Goal: Task Accomplishment & Management: Manage account settings

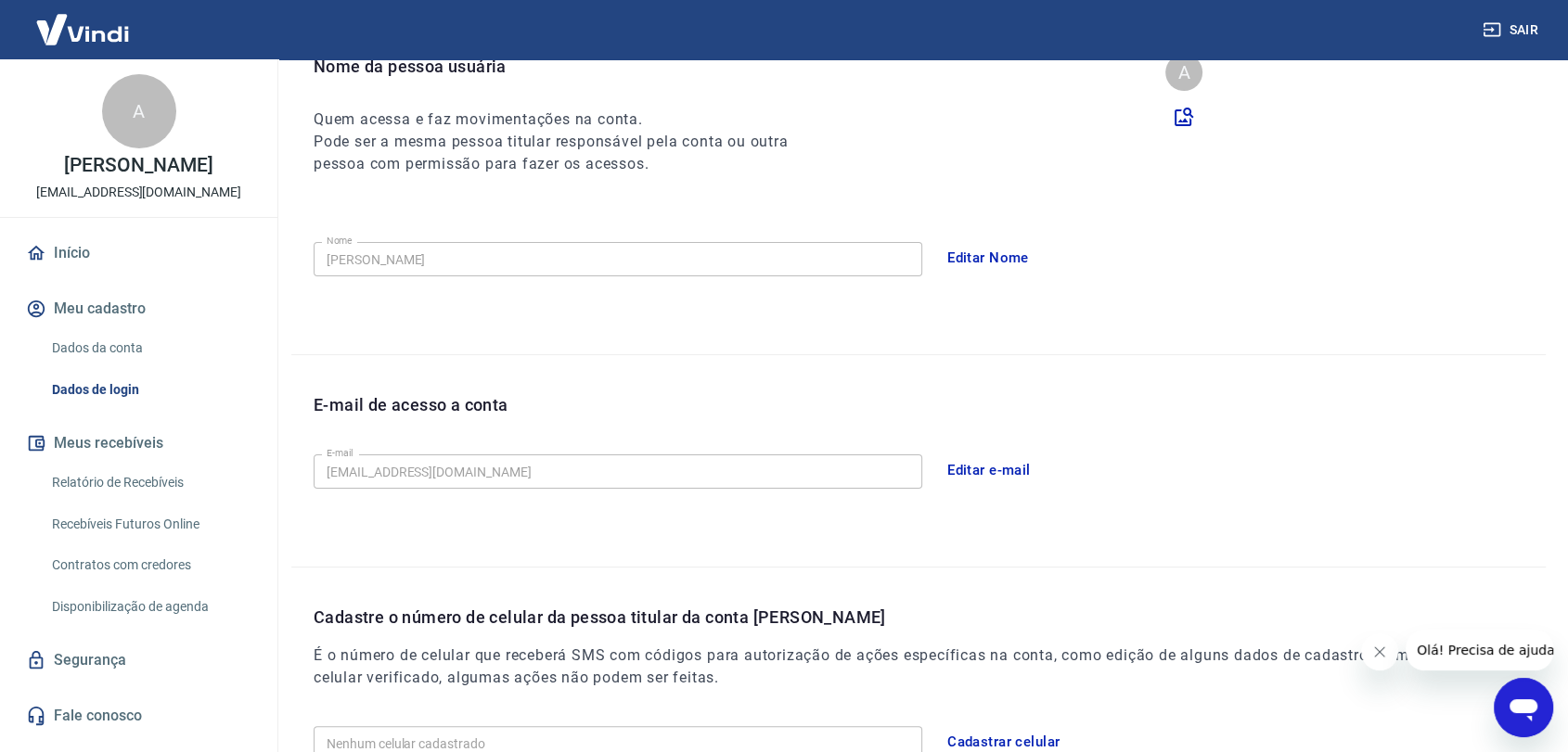
click at [961, 462] on button "Editar e-mail" at bounding box center [988, 470] width 104 height 39
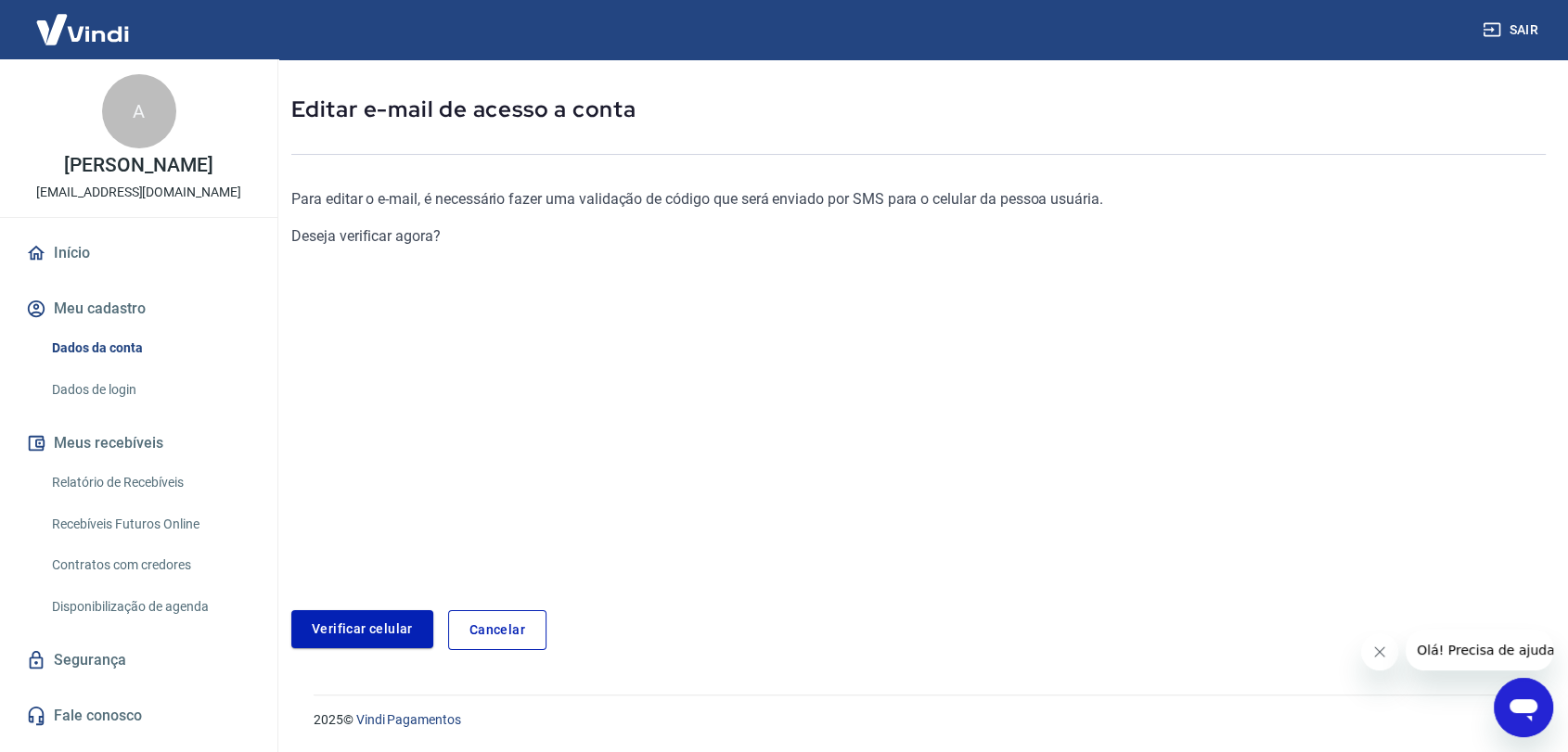
scroll to position [75, 0]
click at [382, 629] on link "Verificar celular" at bounding box center [362, 630] width 142 height 38
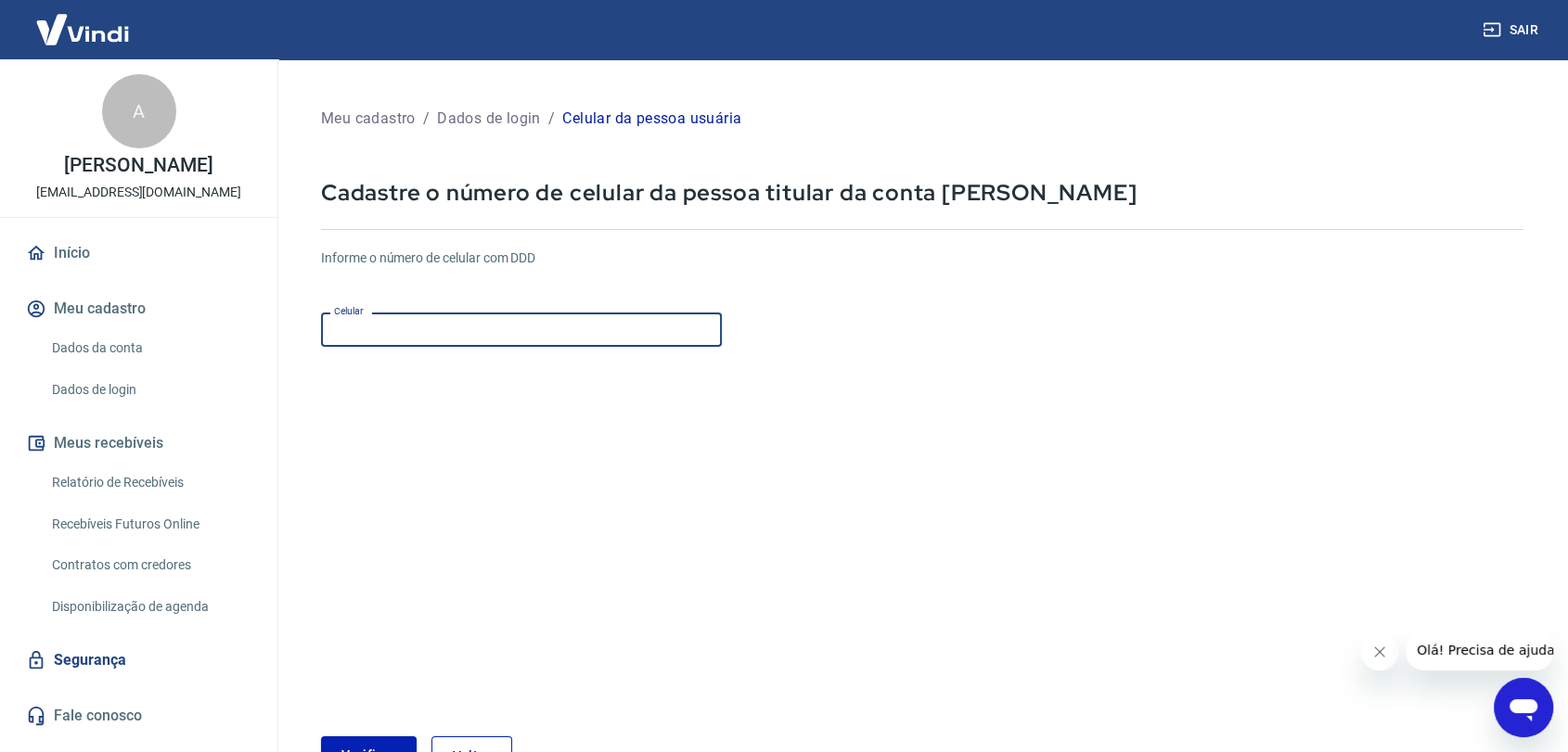
click at [473, 329] on input "Celular" at bounding box center [521, 329] width 401 height 34
type input "[PHONE_NUMBER]"
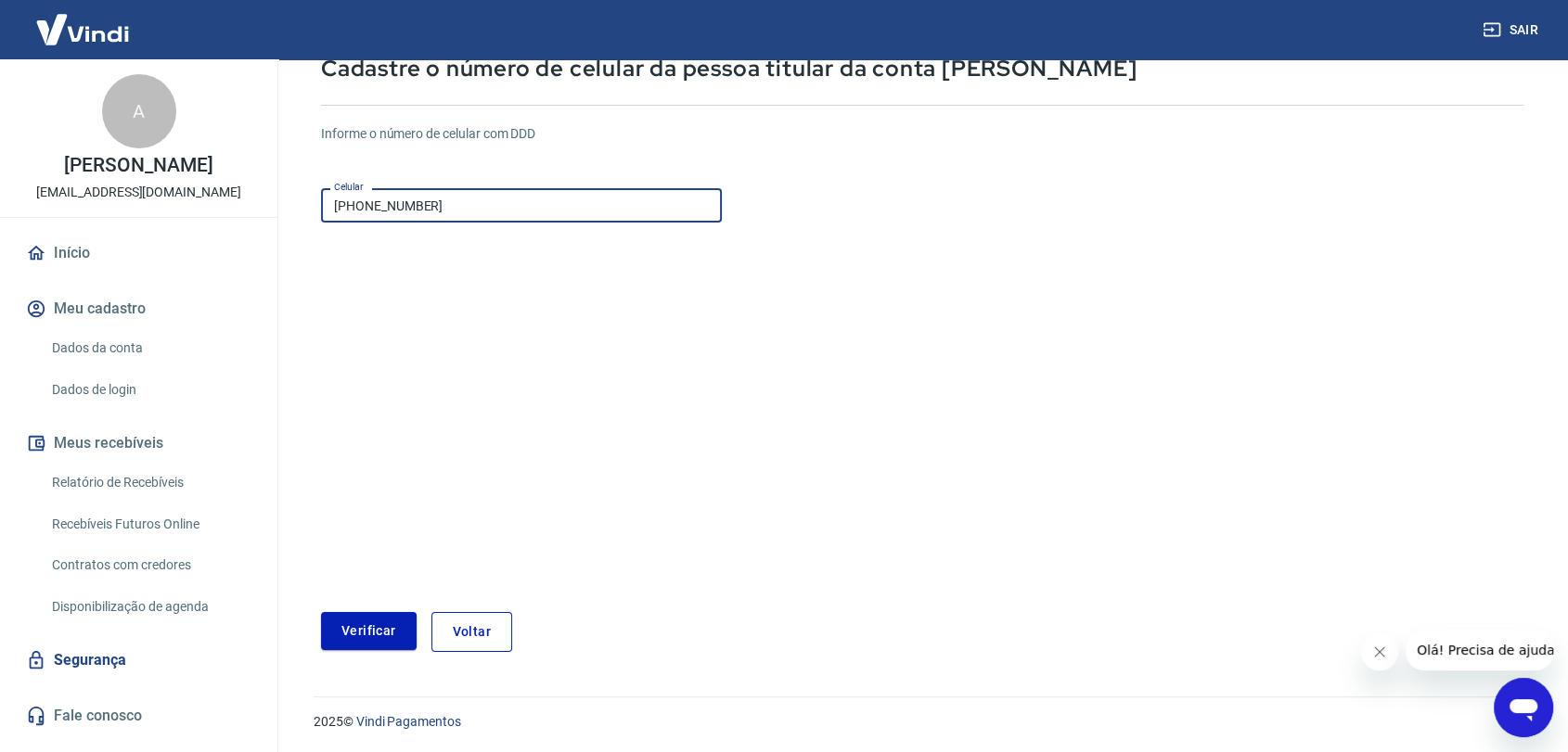
scroll to position [126, 0]
click at [373, 624] on button "Verificar" at bounding box center [369, 629] width 95 height 38
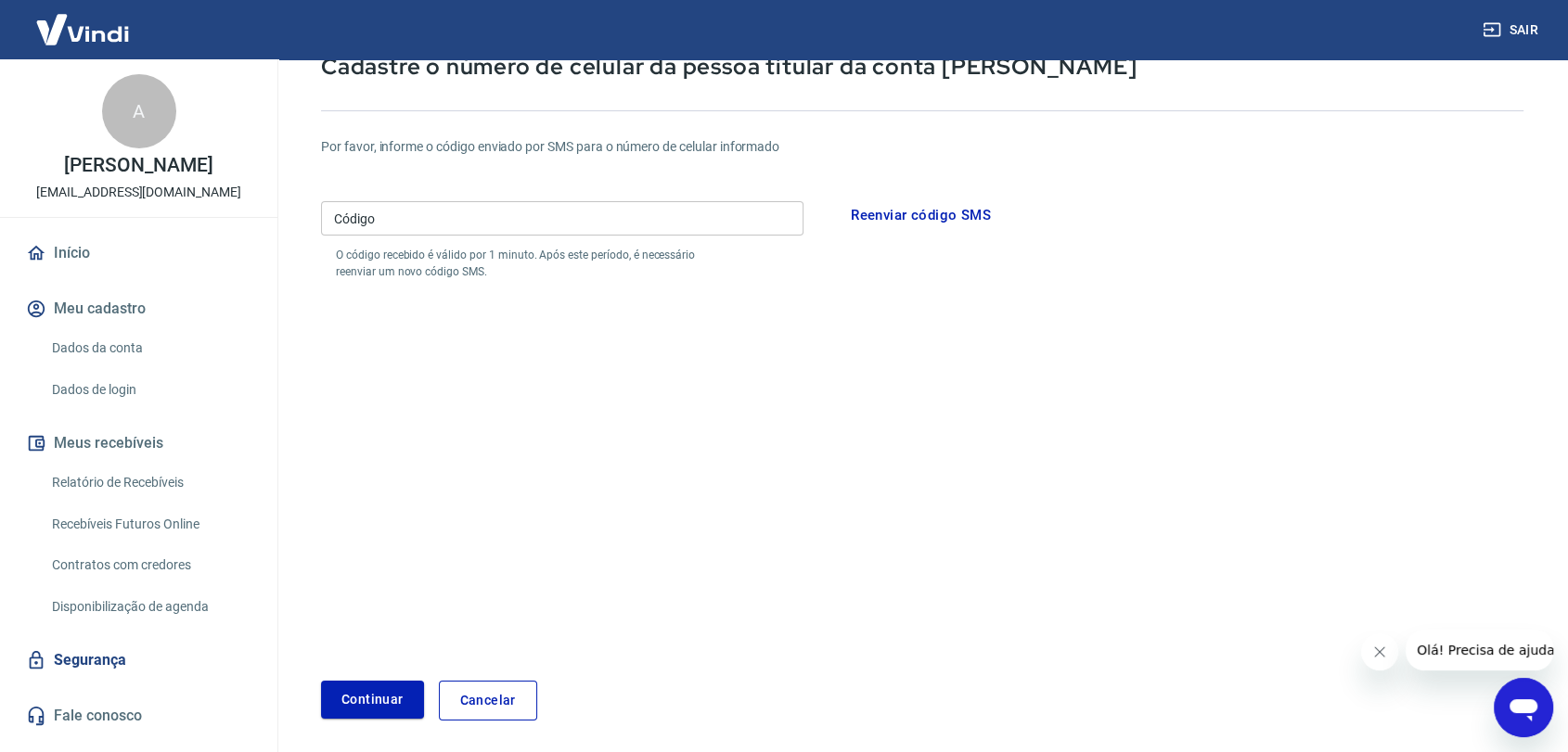
click at [404, 226] on input "Código" at bounding box center [562, 219] width 482 height 34
type input "205127"
click at [400, 712] on button "Continuar" at bounding box center [372, 700] width 103 height 38
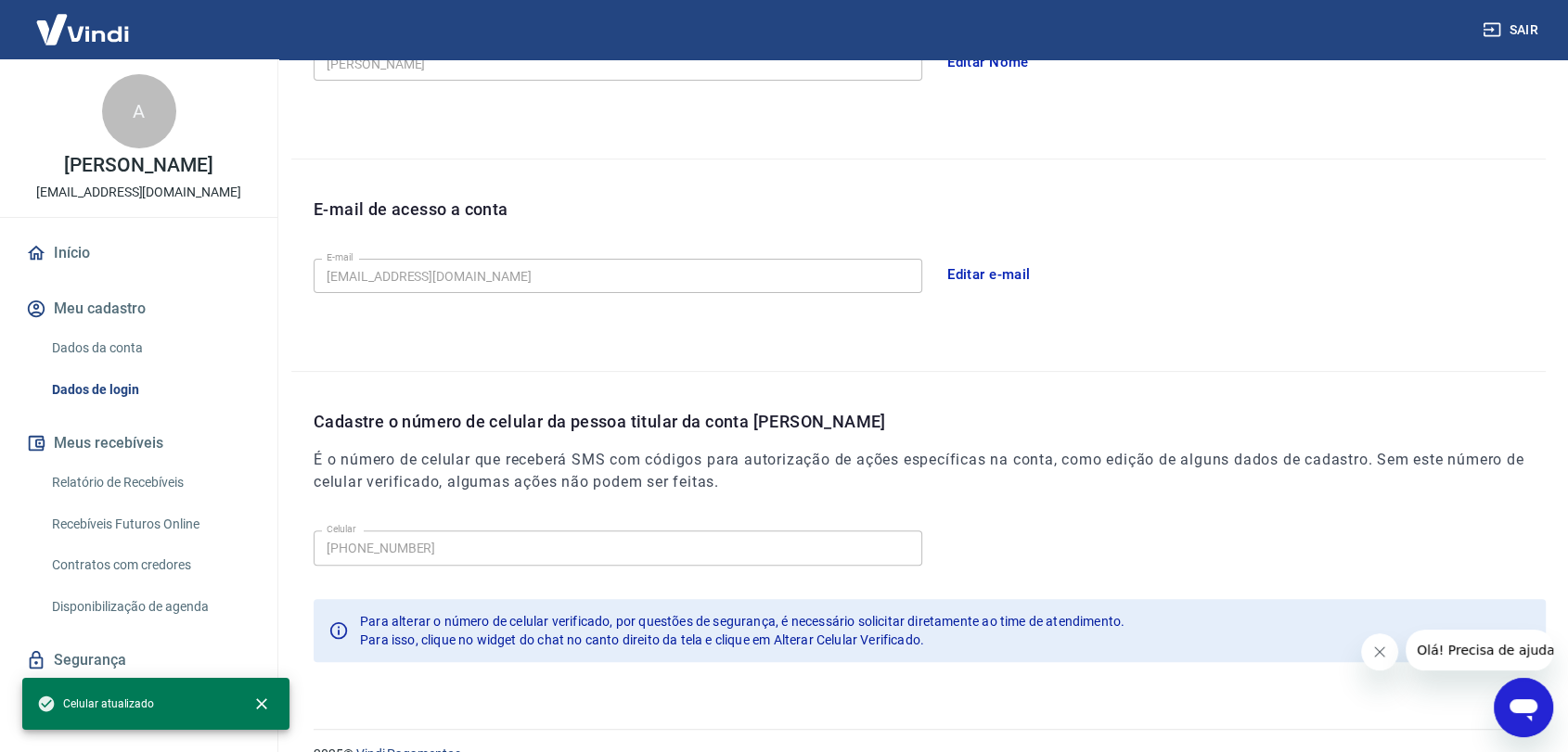
scroll to position [435, 0]
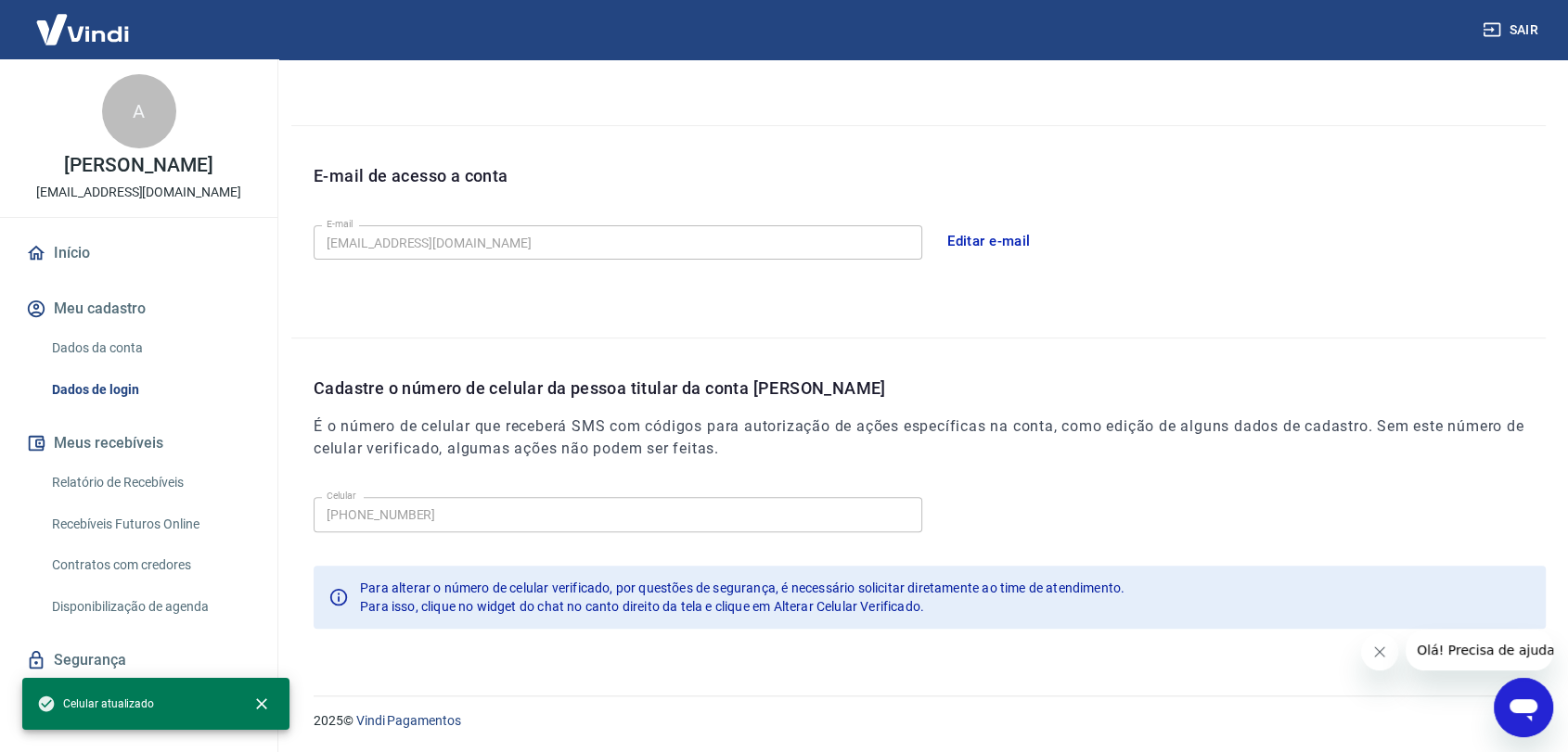
click at [992, 232] on button "Editar e-mail" at bounding box center [988, 240] width 104 height 39
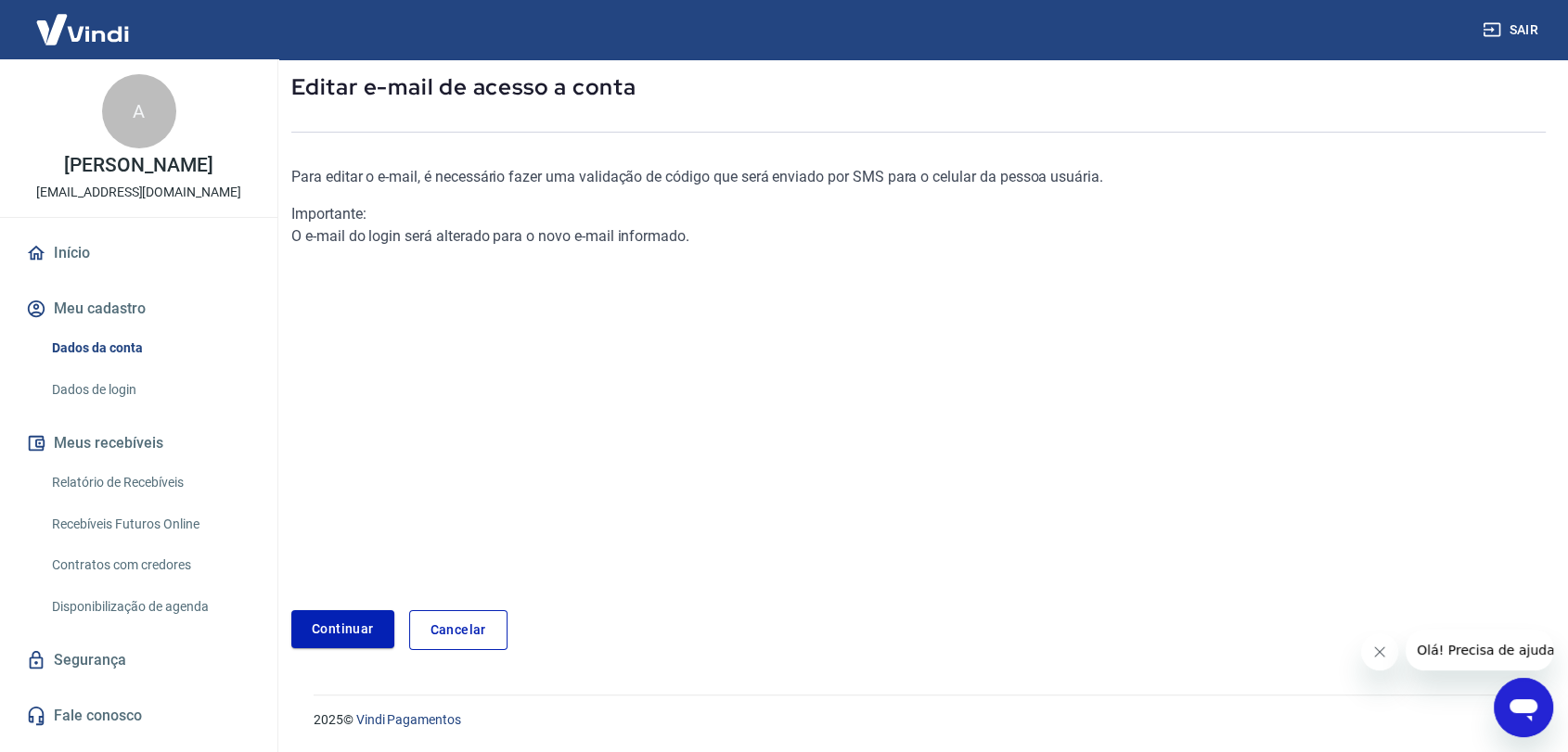
scroll to position [96, 0]
click at [349, 631] on link "Continuar" at bounding box center [343, 631] width 103 height 38
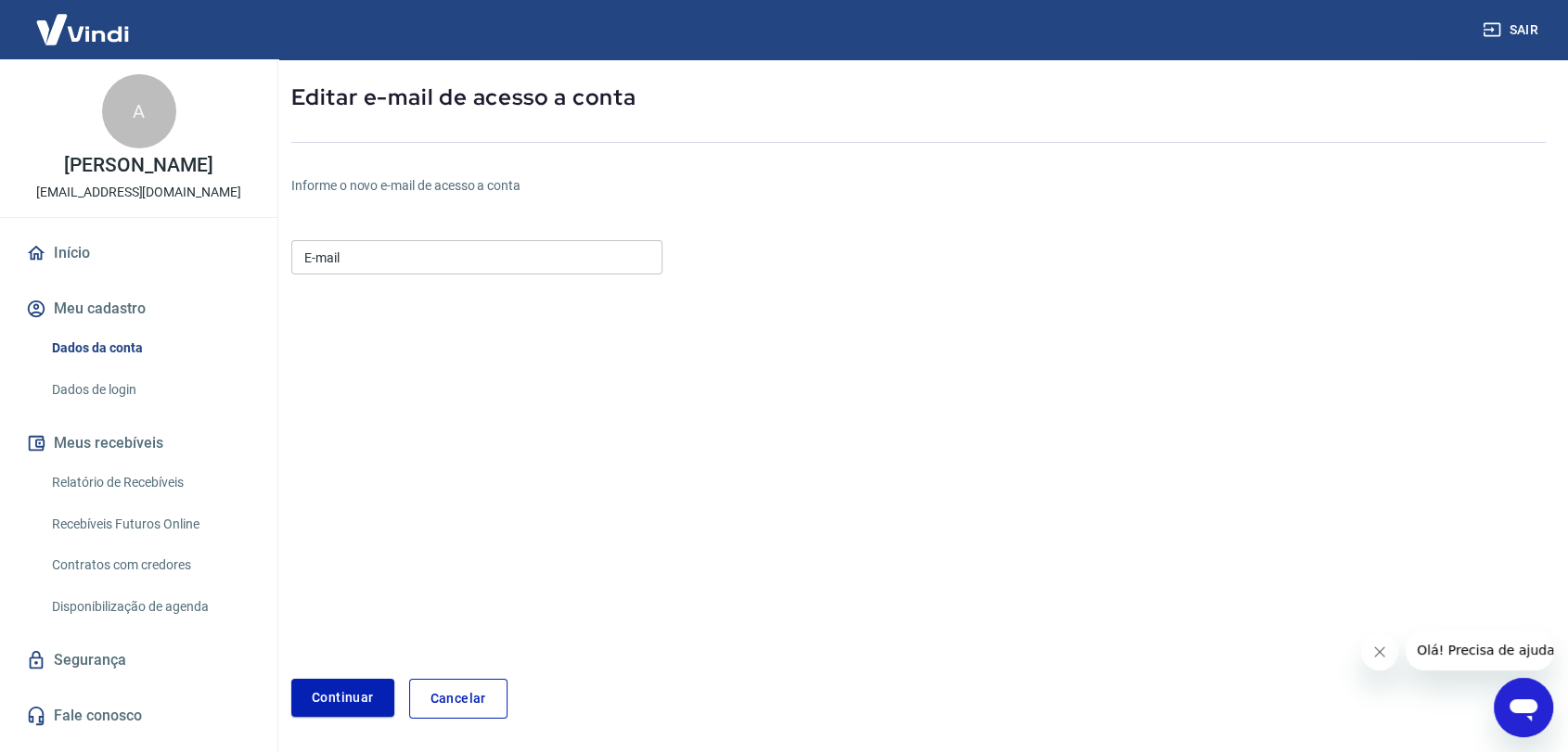
scroll to position [52, 0]
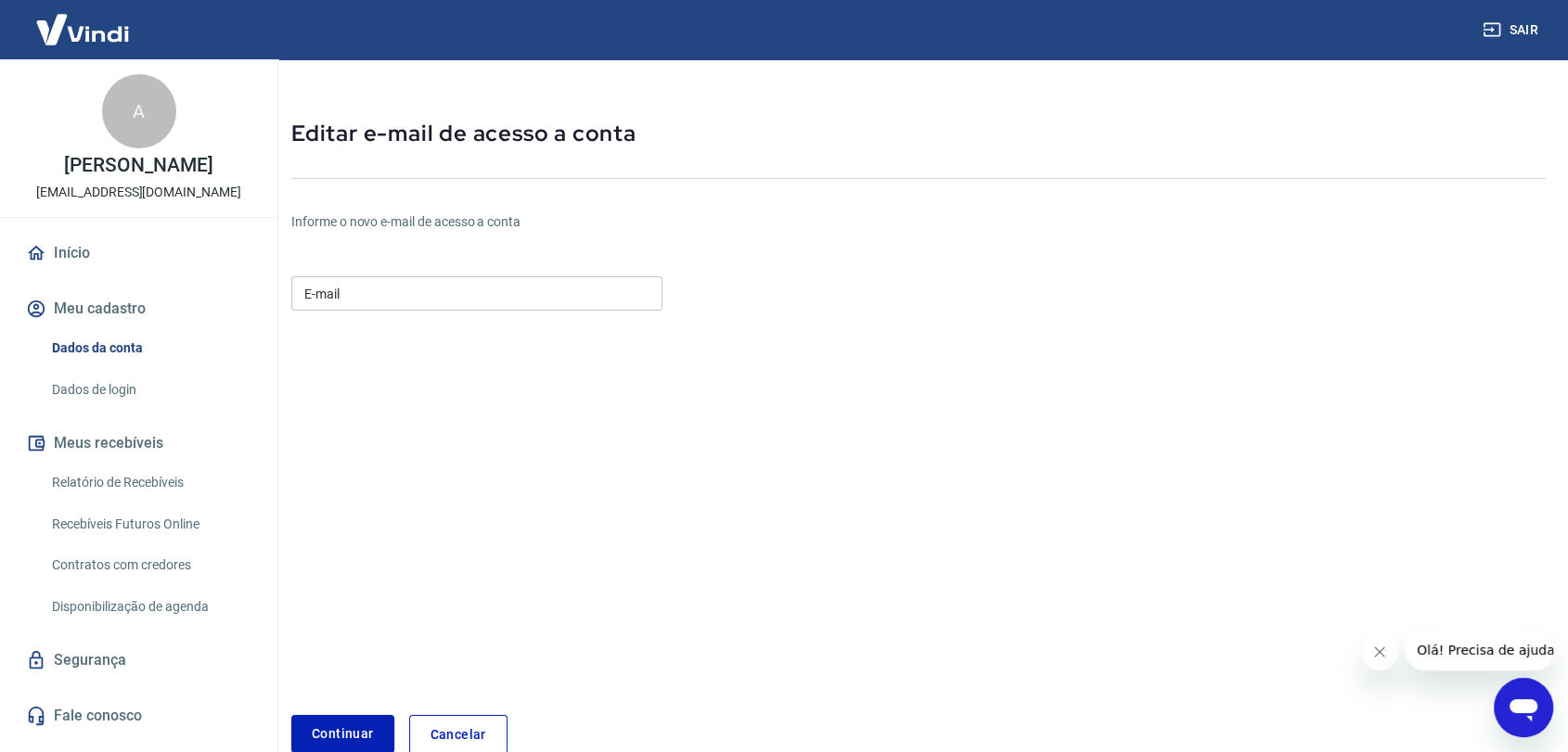
click at [380, 291] on input "E-mail" at bounding box center [477, 293] width 371 height 34
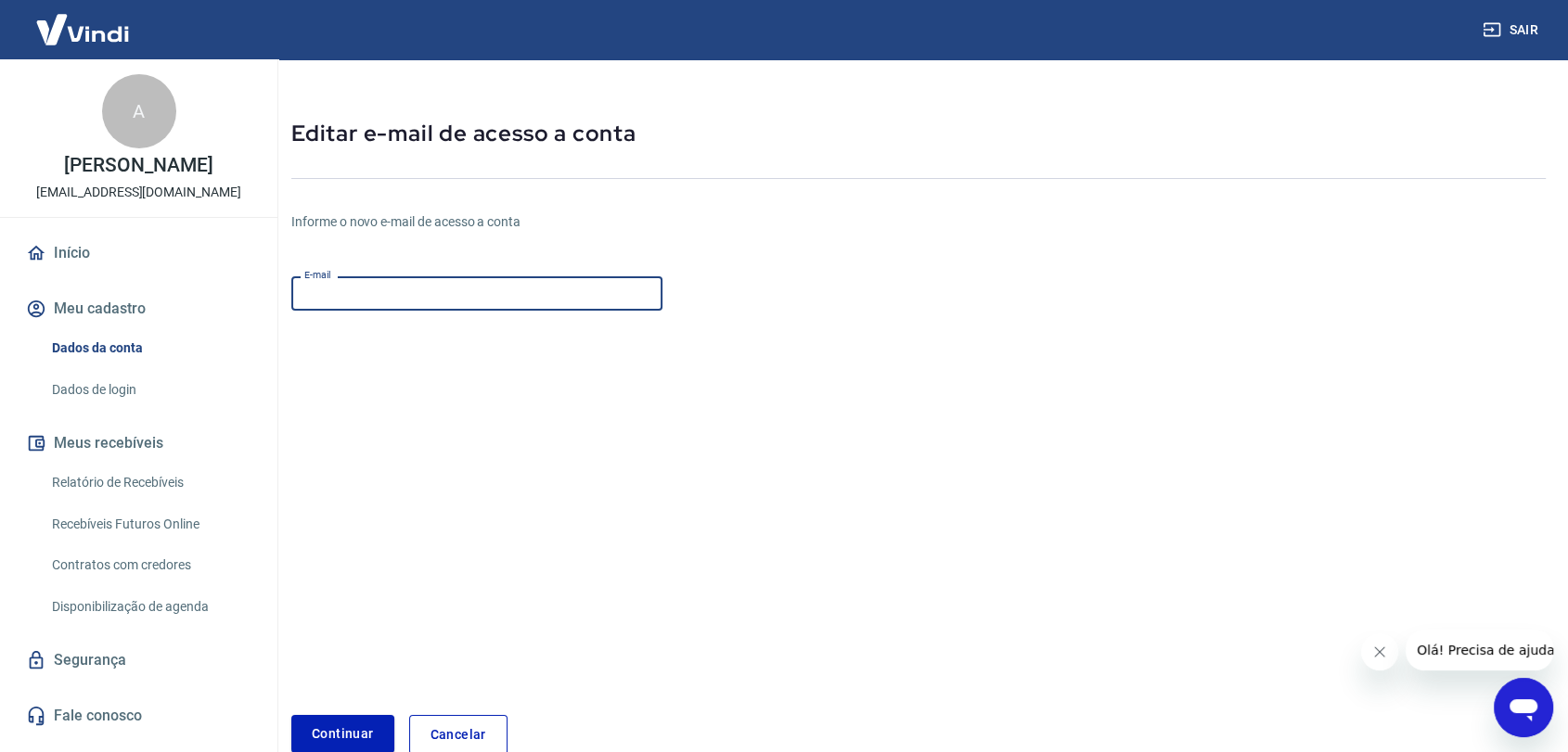
type input "[EMAIL_ADDRESS][DOMAIN_NAME]"
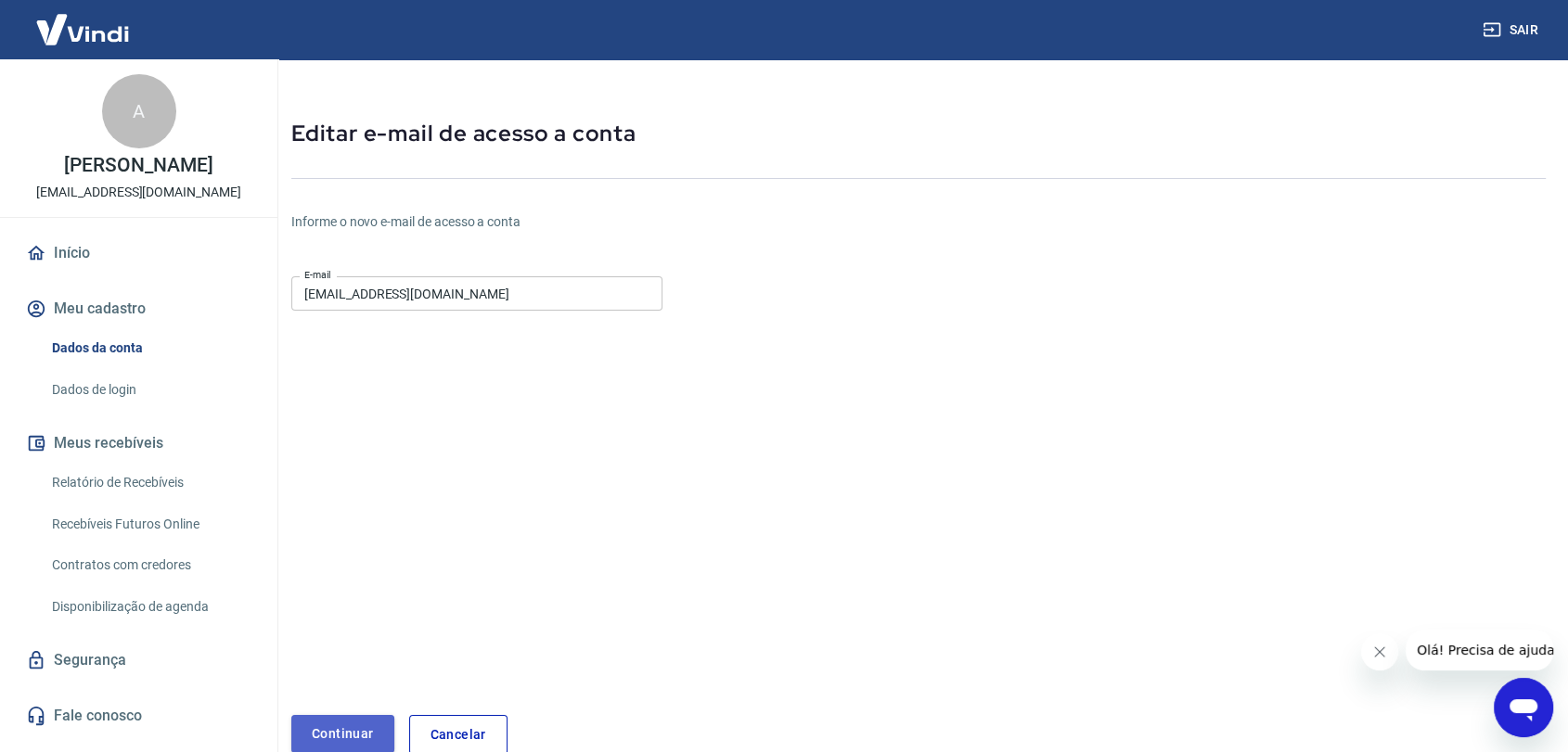
click at [340, 727] on button "Continuar" at bounding box center [343, 734] width 103 height 38
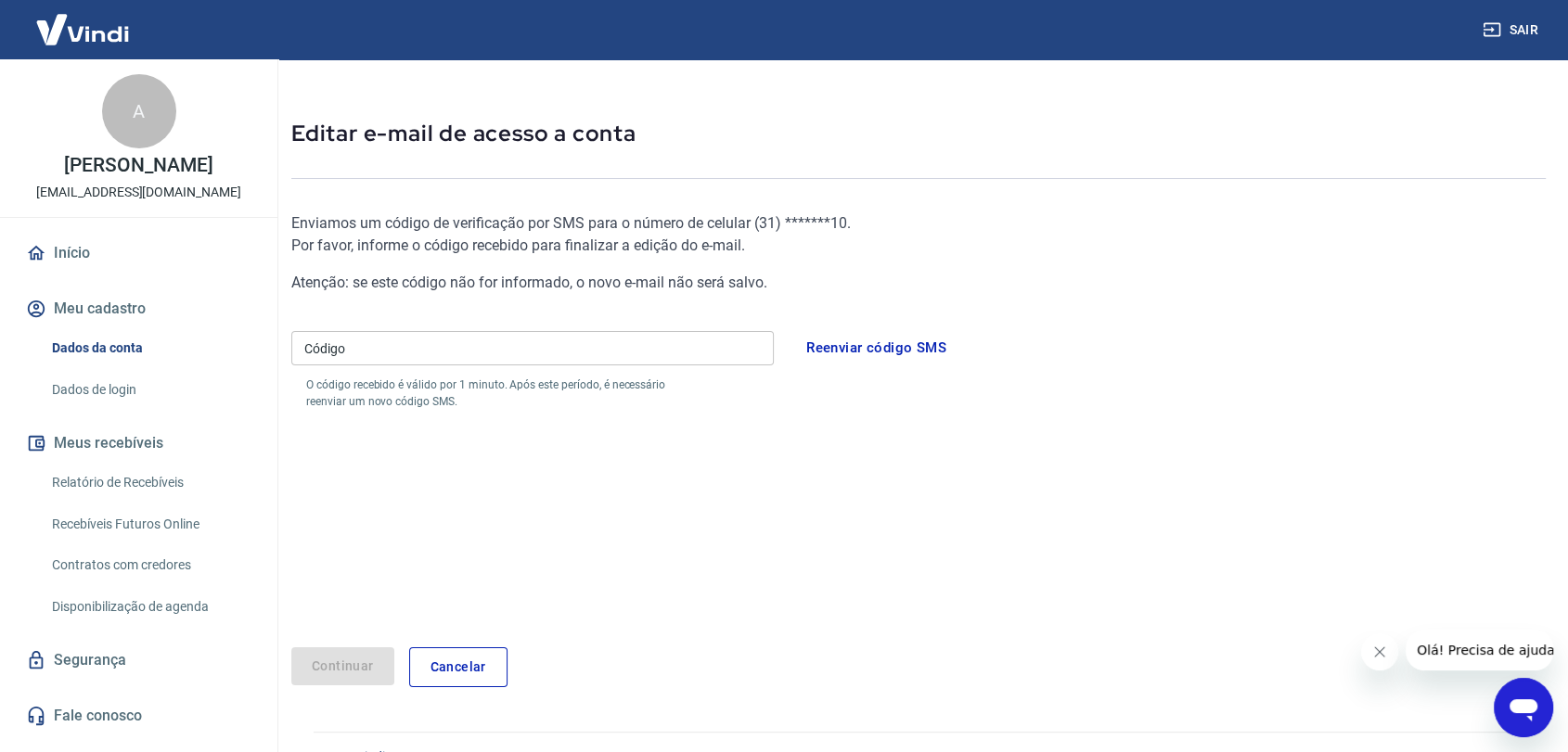
click at [393, 332] on input "Código" at bounding box center [532, 348] width 482 height 34
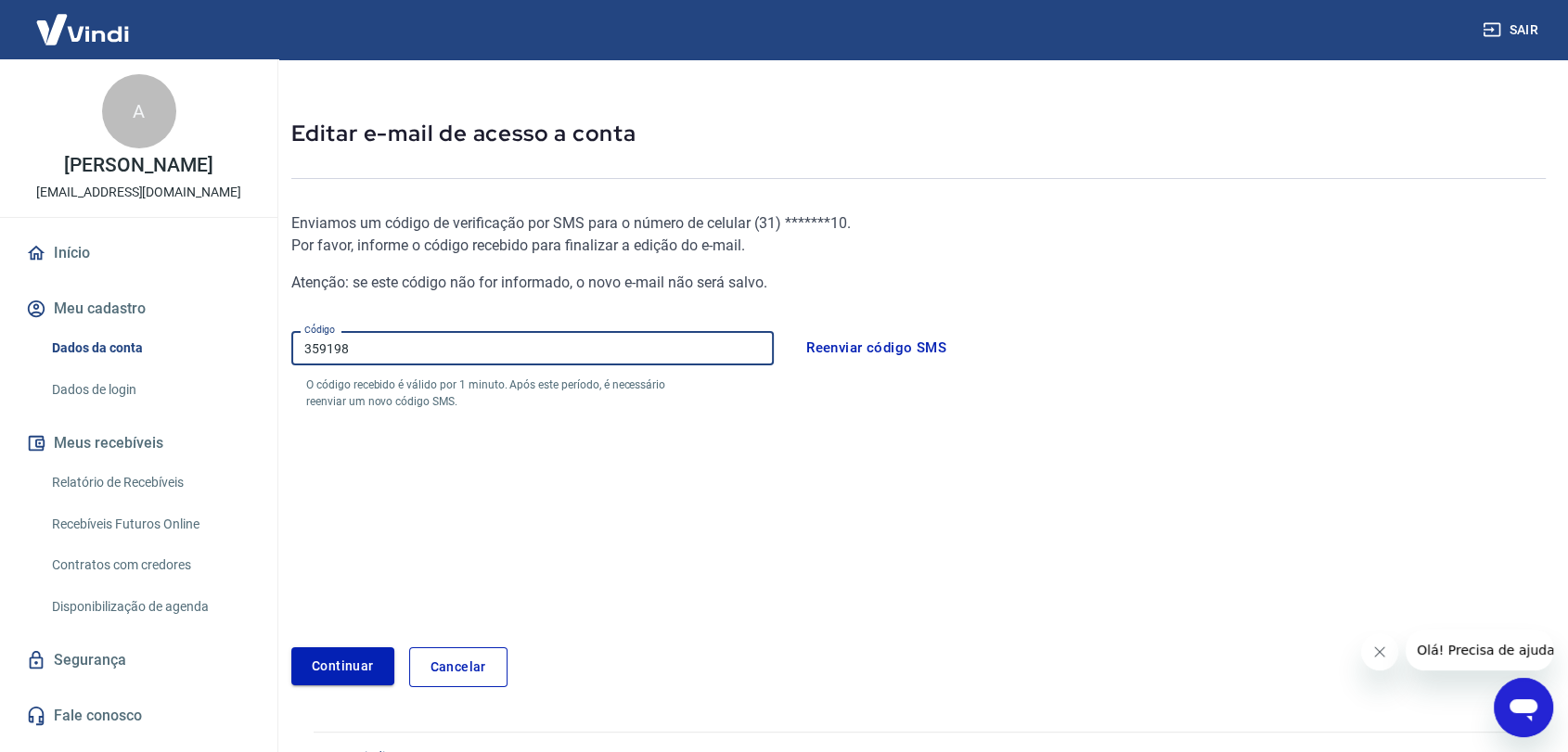
type input "359198"
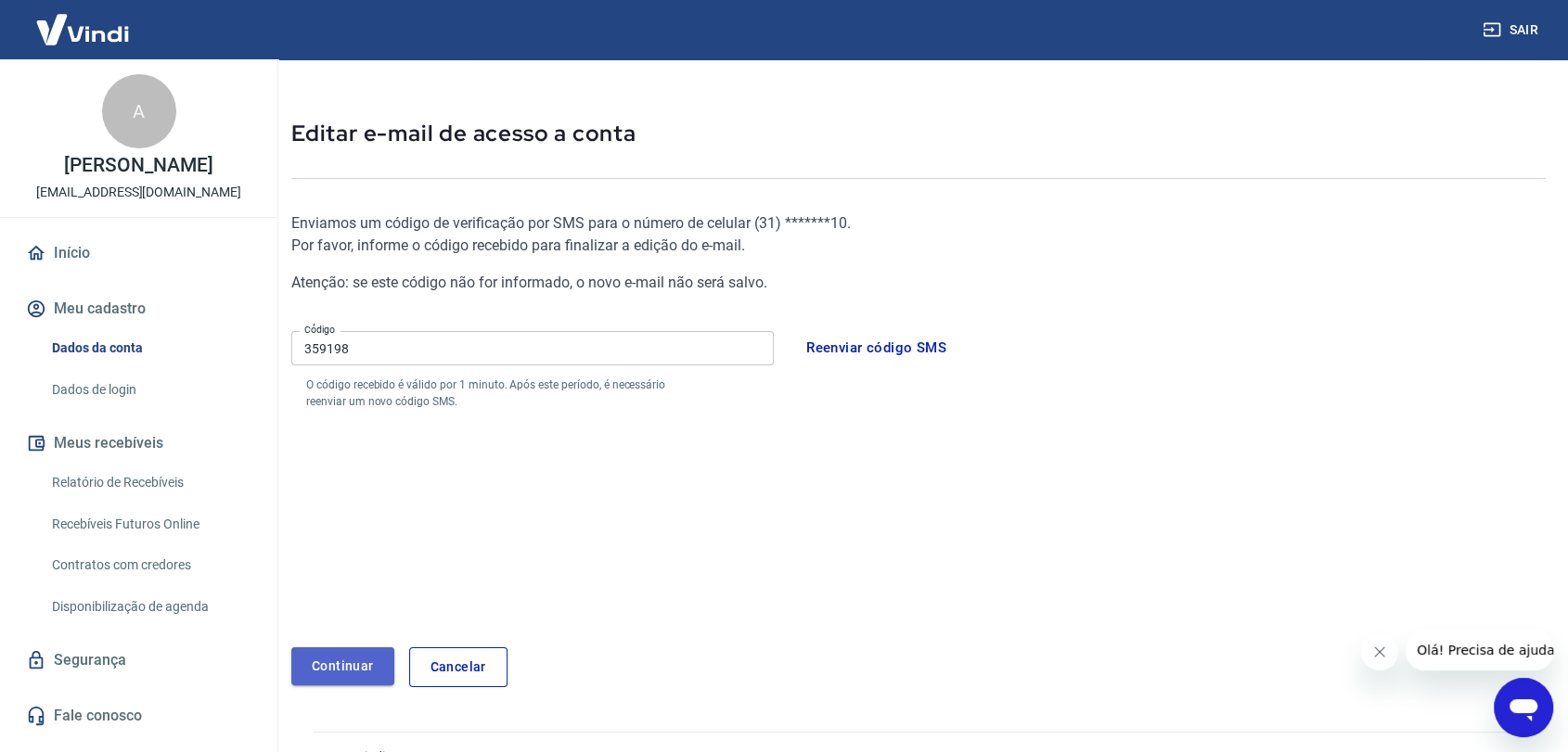
click at [368, 659] on button "Continuar" at bounding box center [343, 666] width 103 height 38
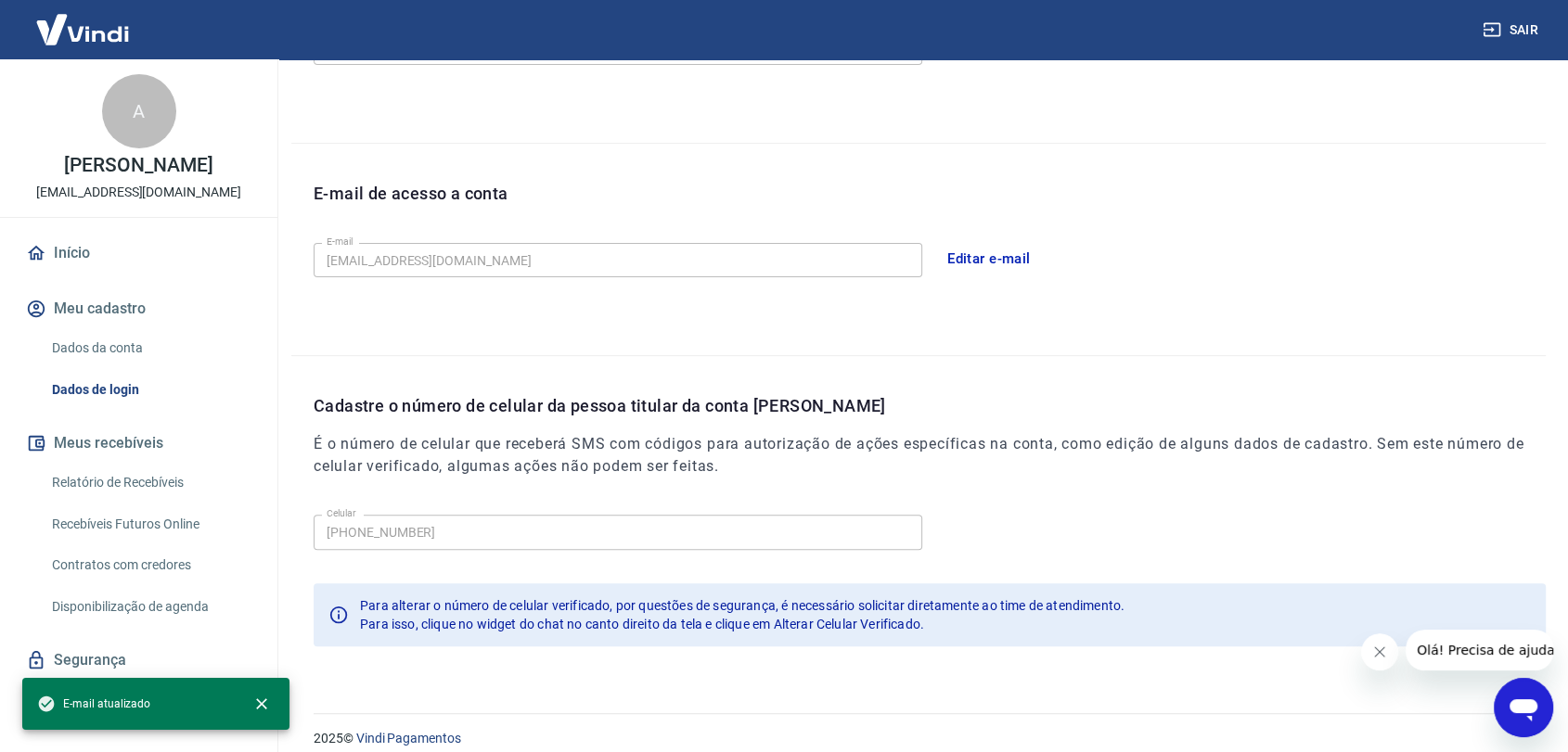
scroll to position [435, 0]
